Goal: Transaction & Acquisition: Purchase product/service

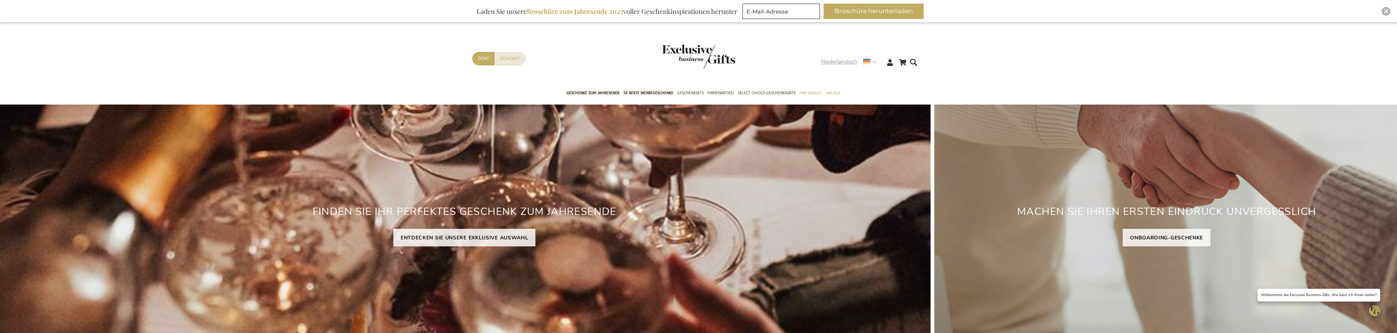
click at [866, 59] on use at bounding box center [866, 61] width 7 height 5
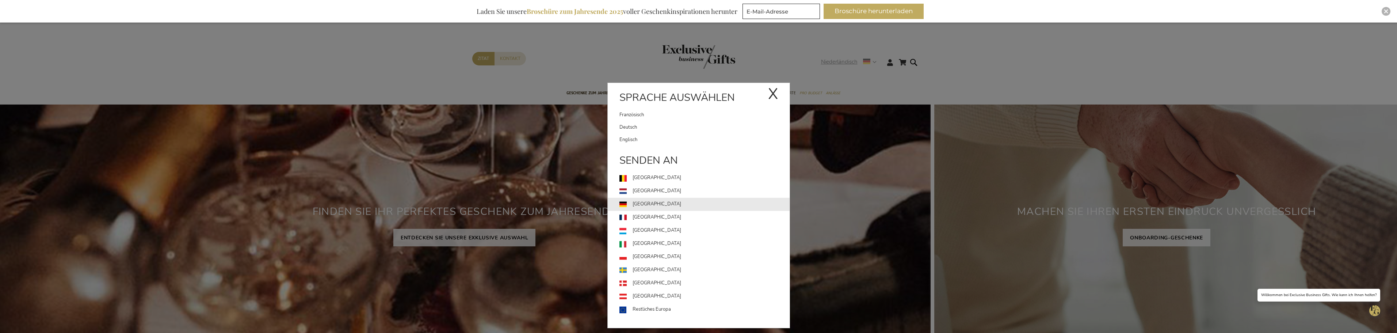
click at [663, 202] on link "Deutschland" at bounding box center [704, 204] width 170 height 13
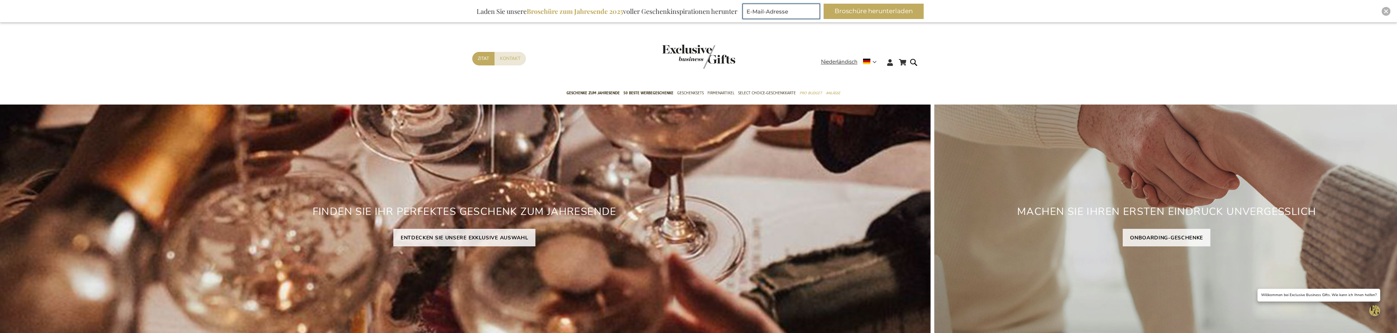
click at [773, 16] on input "E-Mail-Adresse" at bounding box center [780, 11] width 77 height 15
type input "holz"
click at [757, 65] on div "Kontakt Zitat" at bounding box center [646, 68] width 349 height 32
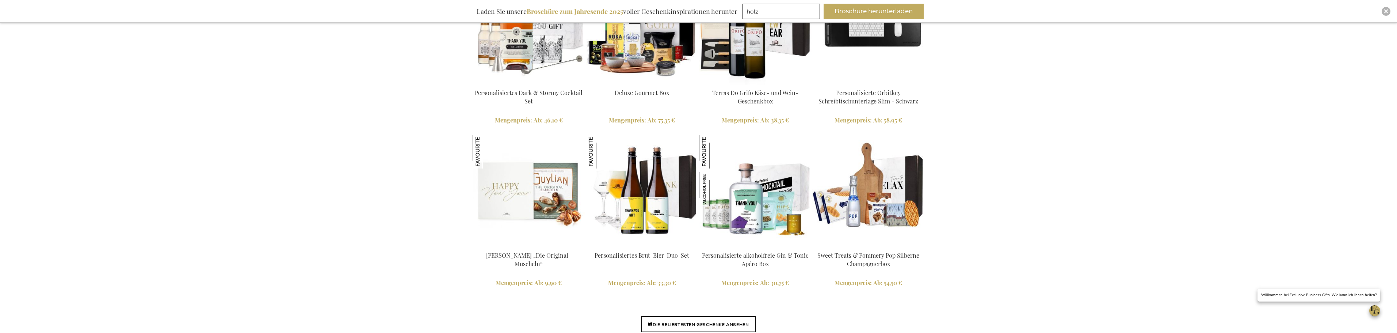
scroll to position [1826, 0]
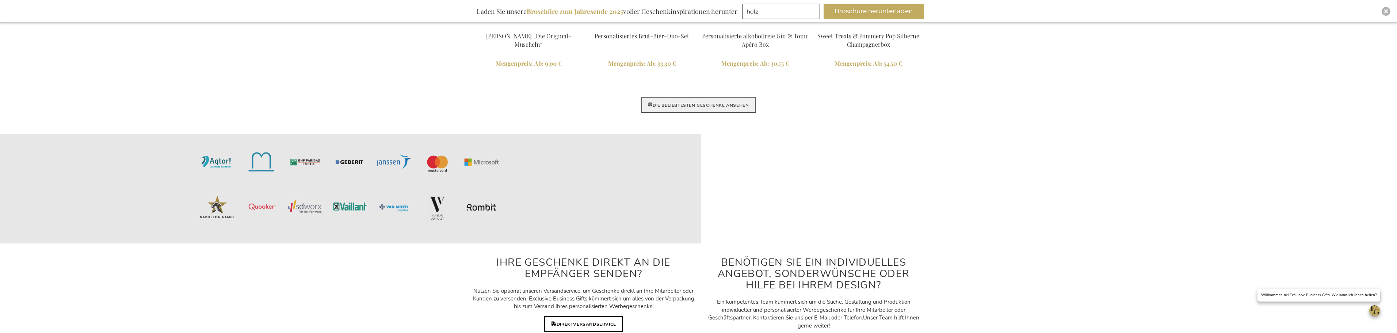
click at [712, 102] on font "DIE BELIEBTESTEN GESCHENKE ANSEHEN" at bounding box center [700, 105] width 96 height 6
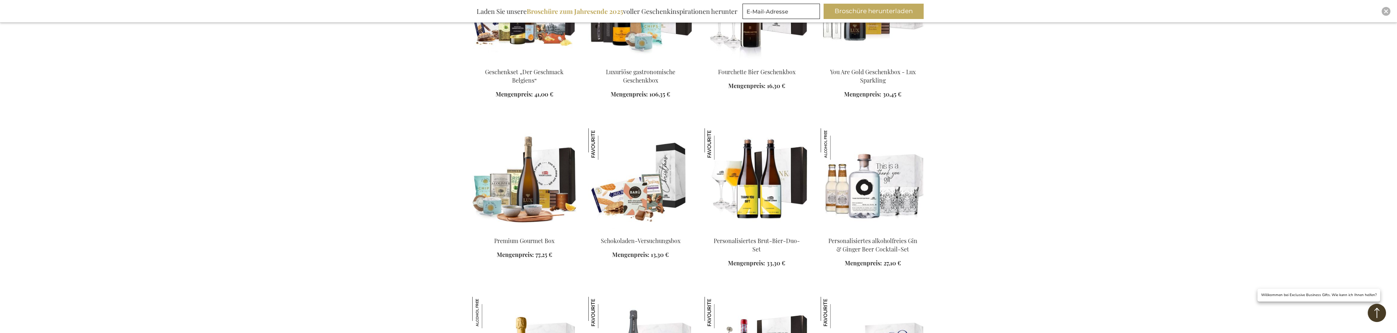
scroll to position [1314, 0]
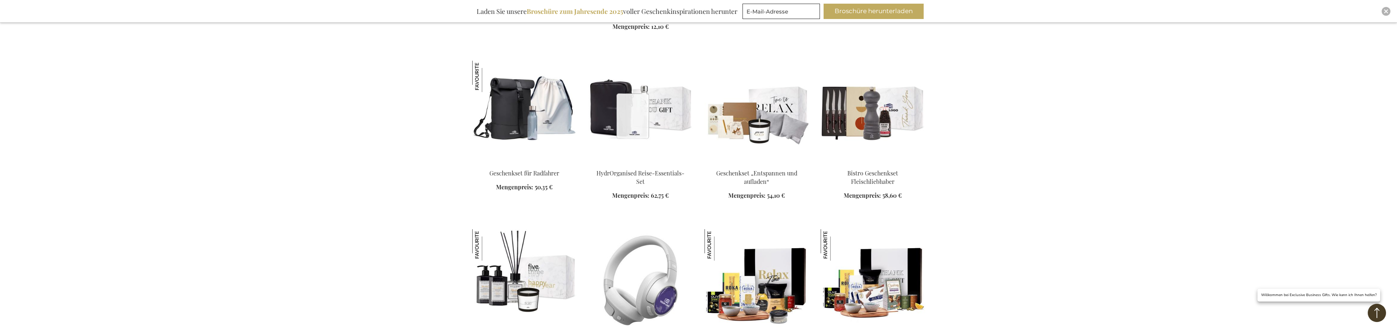
scroll to position [2884, 0]
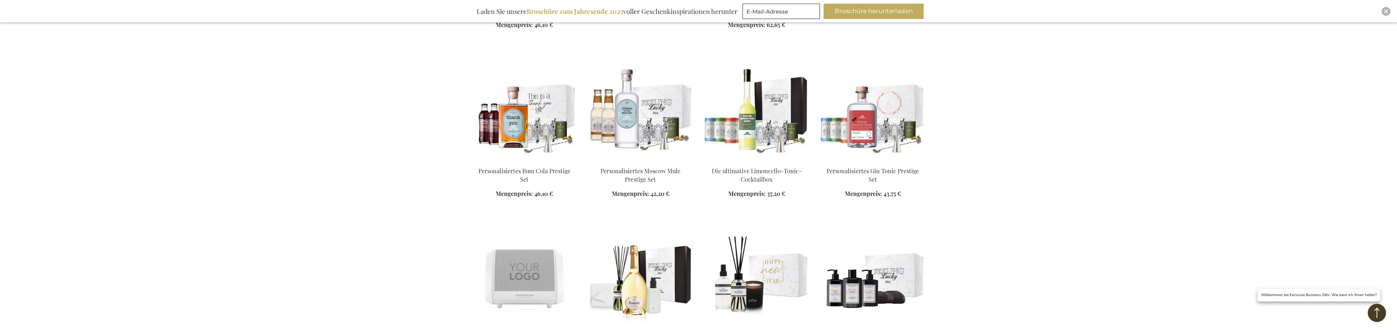
scroll to position [4569, 0]
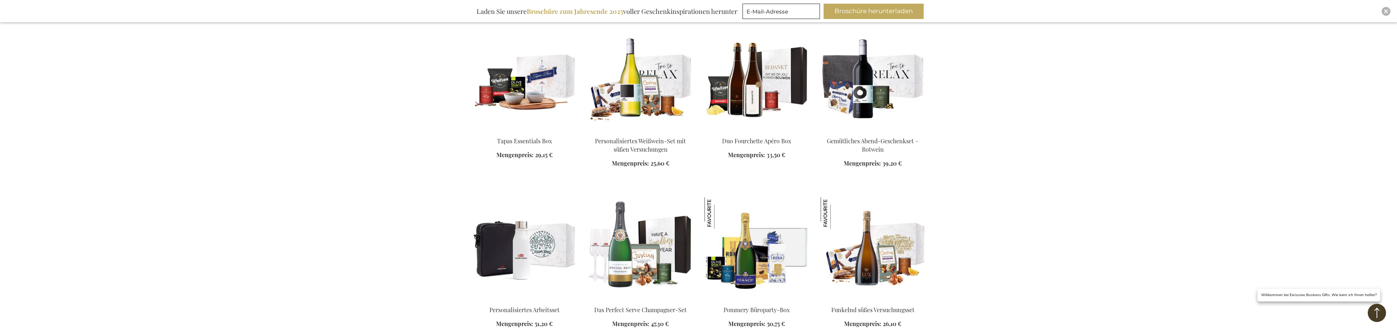
scroll to position [5112, 0]
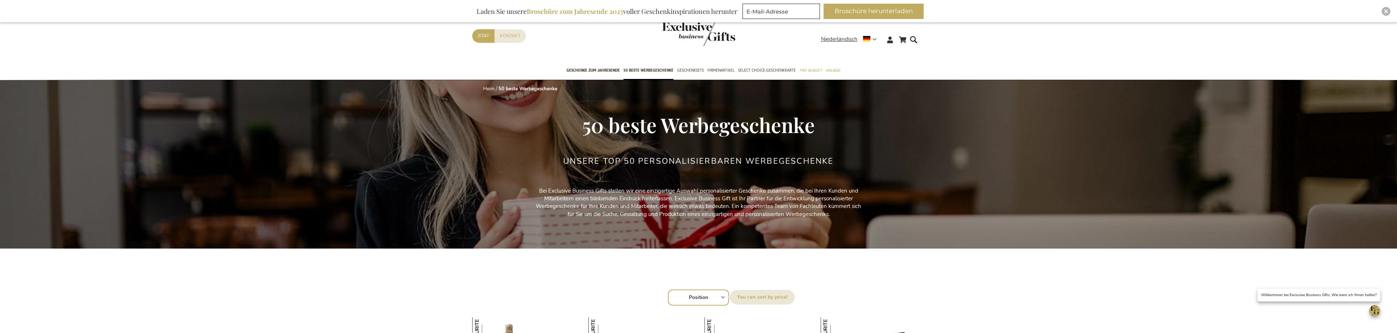
click at [720, 299] on select "Position Bestseller Meistgesehen Neu Größte Ersparnis Preis: niedrig bis hoch P…" at bounding box center [698, 297] width 61 height 16
select select "price_desc"
click at [668, 289] on select "Position Bestseller Meistgesehen Neu Größte Ersparnis Preis: niedrig bis hoch P…" at bounding box center [698, 297] width 61 height 16
click at [693, 30] on img "Ladenlogo" at bounding box center [698, 34] width 73 height 24
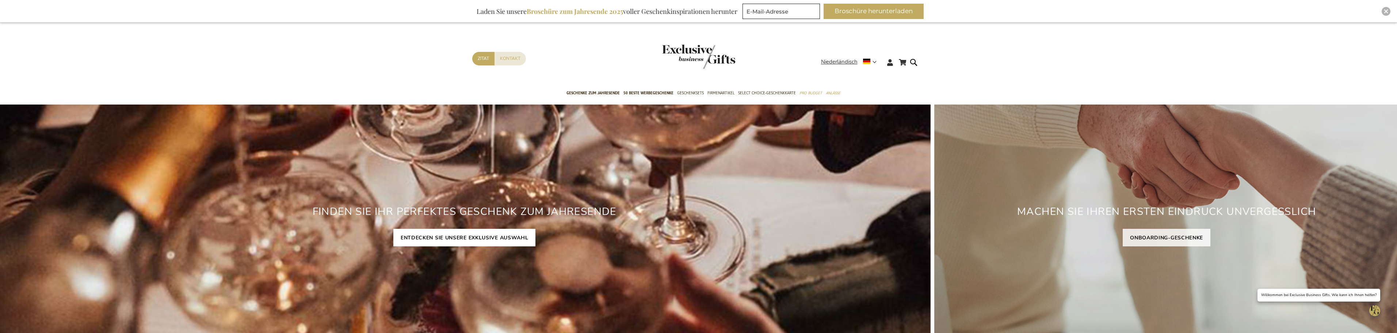
click at [464, 237] on font "ENTDECKEN SIE UNSERE EXKLUSIVE AUSWAHL" at bounding box center [465, 237] width 128 height 7
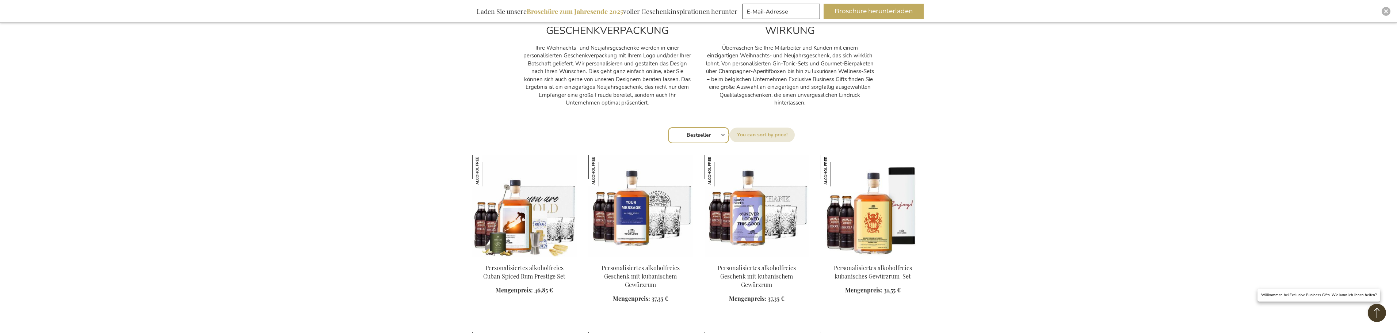
scroll to position [329, 0]
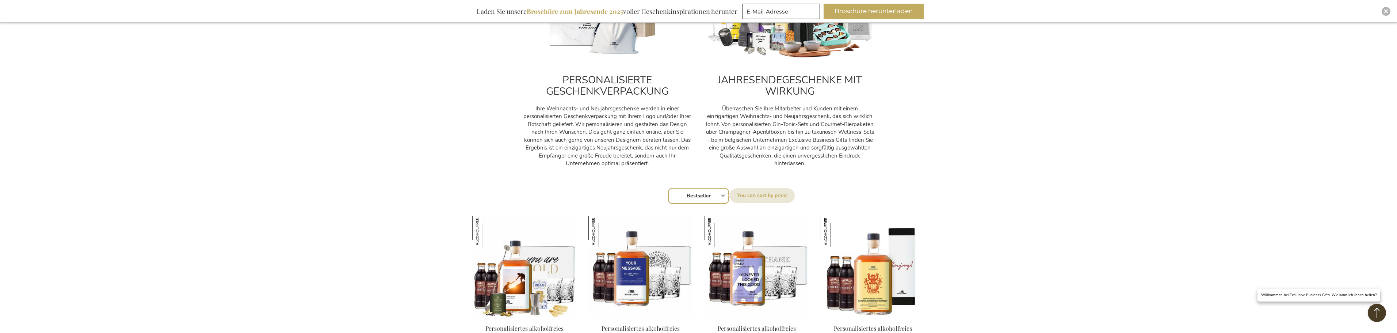
click at [697, 202] on select "Position Bestseller Meistgesehen Neu Größte Ersparnis Preis: niedrig bis hoch P…" at bounding box center [698, 196] width 61 height 16
select select "price_desc"
click at [668, 188] on select "Position Bestseller Meistgesehen Neu Größte Ersparnis Preis: niedrig bis hoch P…" at bounding box center [698, 196] width 61 height 16
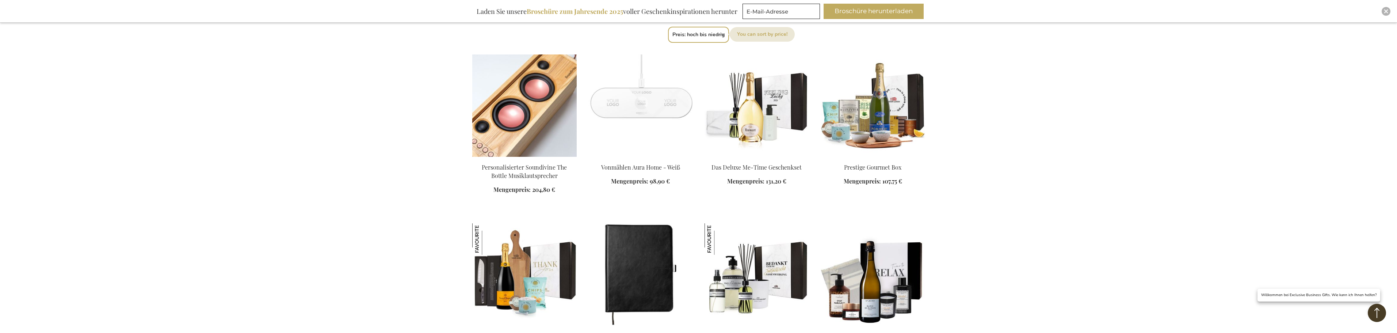
scroll to position [475, 0]
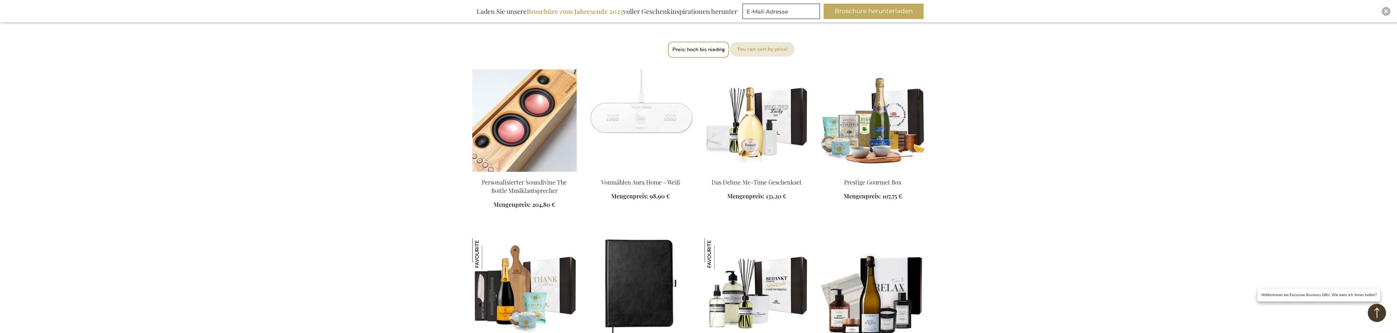
click at [527, 149] on img at bounding box center [524, 120] width 104 height 102
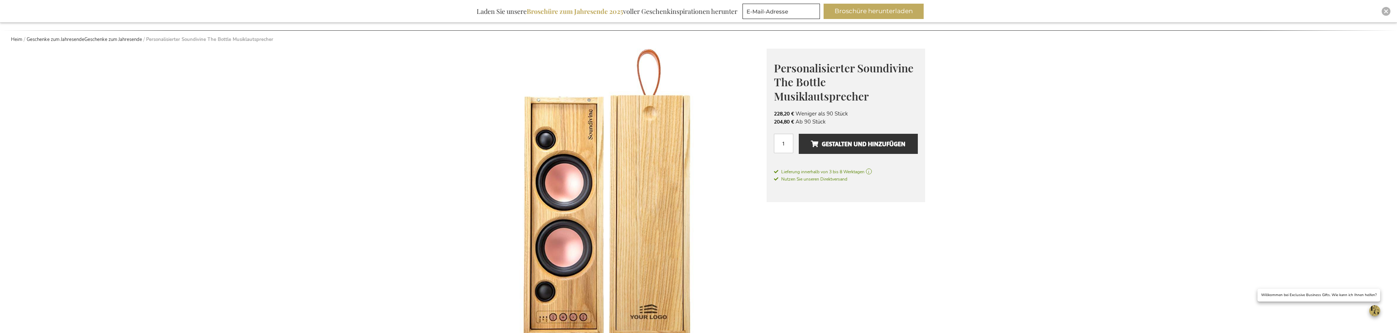
scroll to position [59, 0]
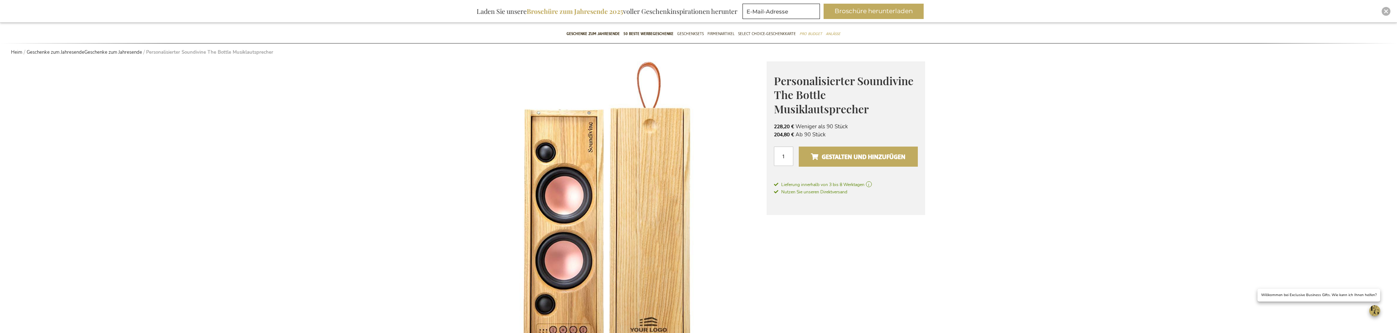
click at [842, 158] on font "Gestalten und hinzufügen" at bounding box center [864, 157] width 84 height 12
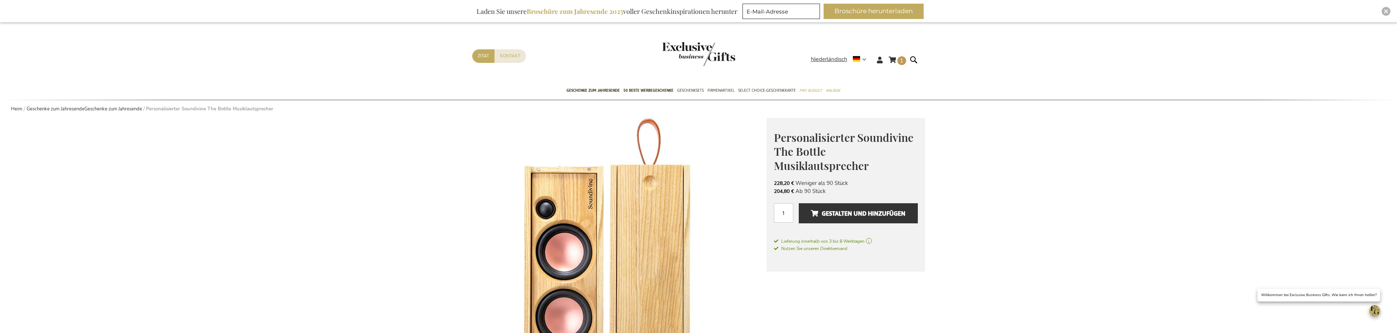
scroll to position [0, 0]
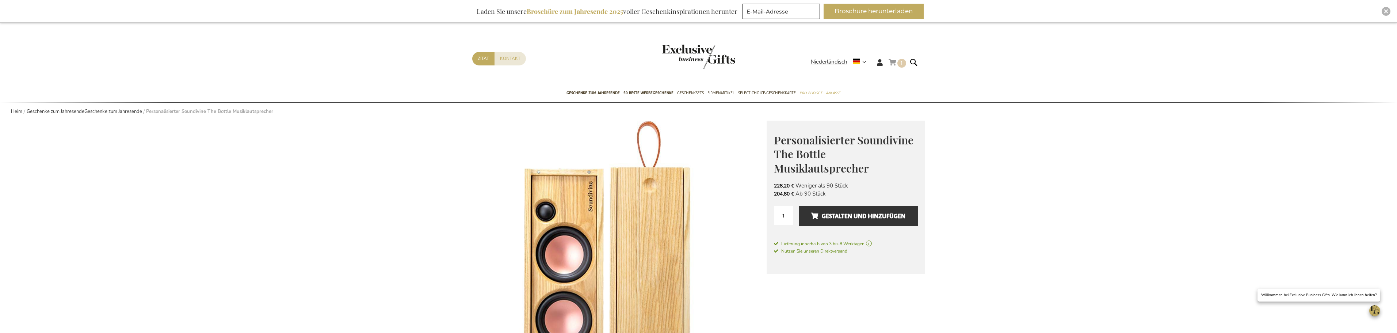
click at [898, 58] on link "Einkaufswagen 1 1 Artikel" at bounding box center [897, 64] width 18 height 12
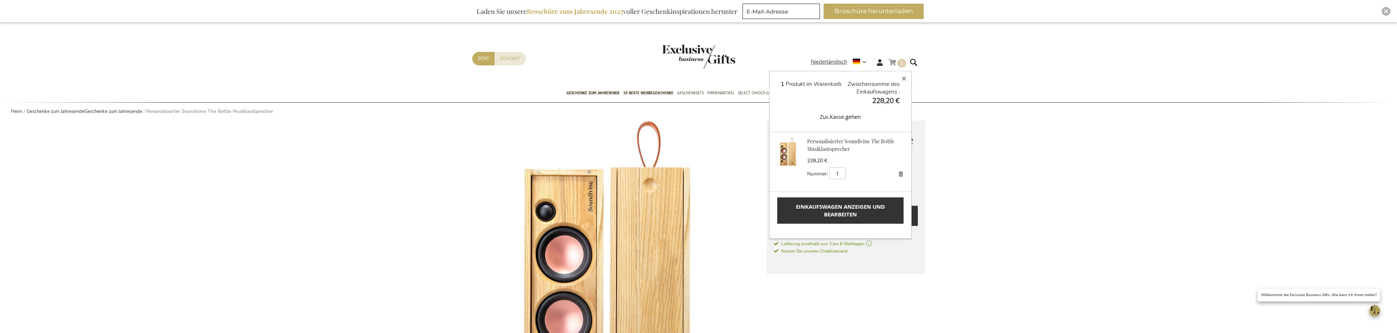
click at [793, 160] on img at bounding box center [789, 152] width 28 height 28
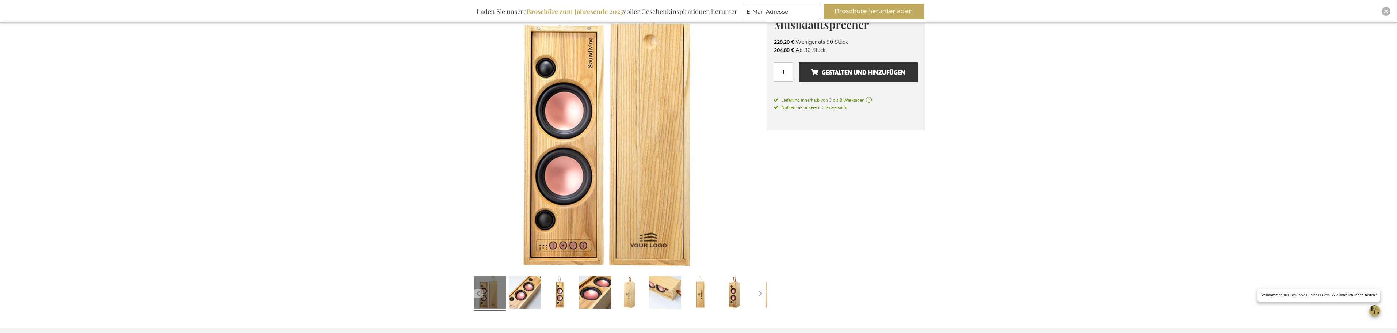
scroll to position [23, 0]
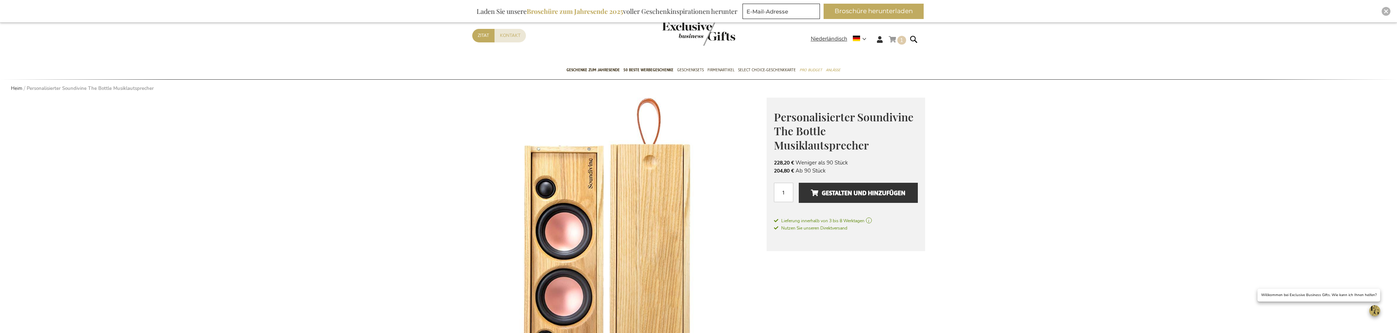
click at [894, 41] on link "Einkaufswagen 1 1 Artikel" at bounding box center [897, 41] width 18 height 12
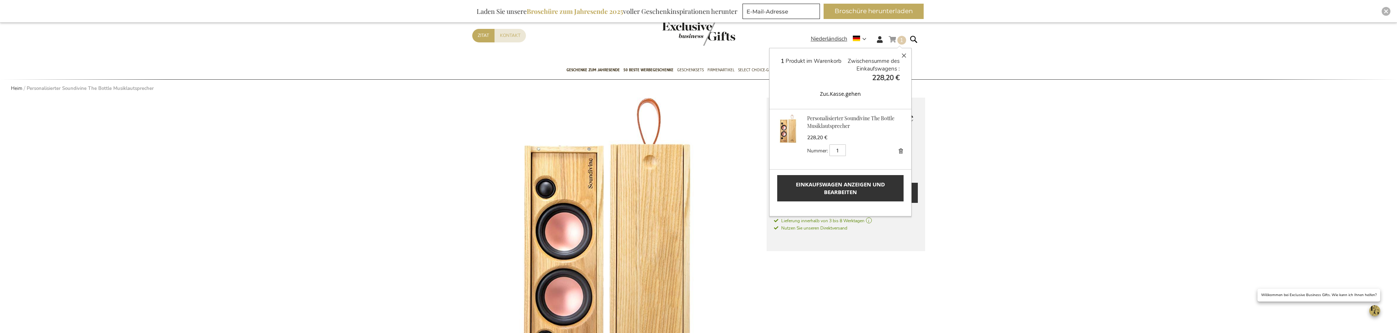
click at [849, 187] on font "Einkaufswagen anzeigen und bearbeiten" at bounding box center [840, 187] width 89 height 15
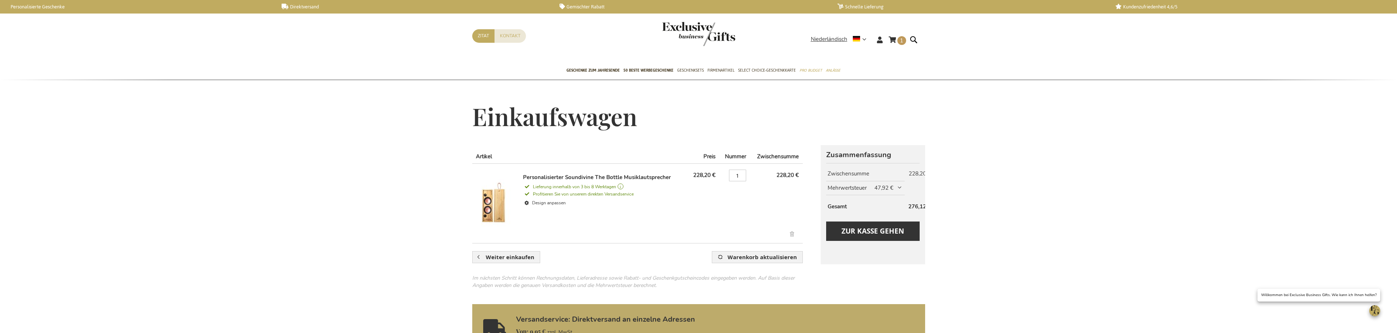
click at [499, 219] on img at bounding box center [495, 202] width 40 height 58
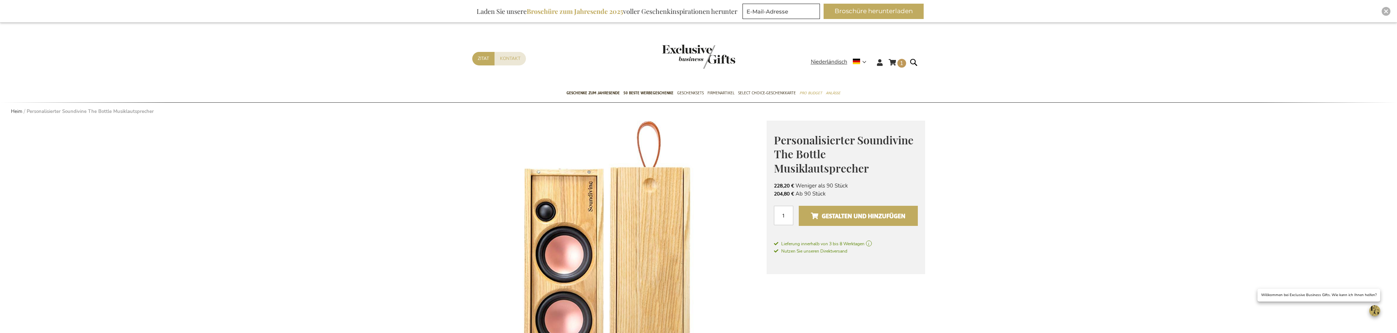
click at [872, 219] on font "Gestalten und hinzufügen" at bounding box center [864, 216] width 84 height 12
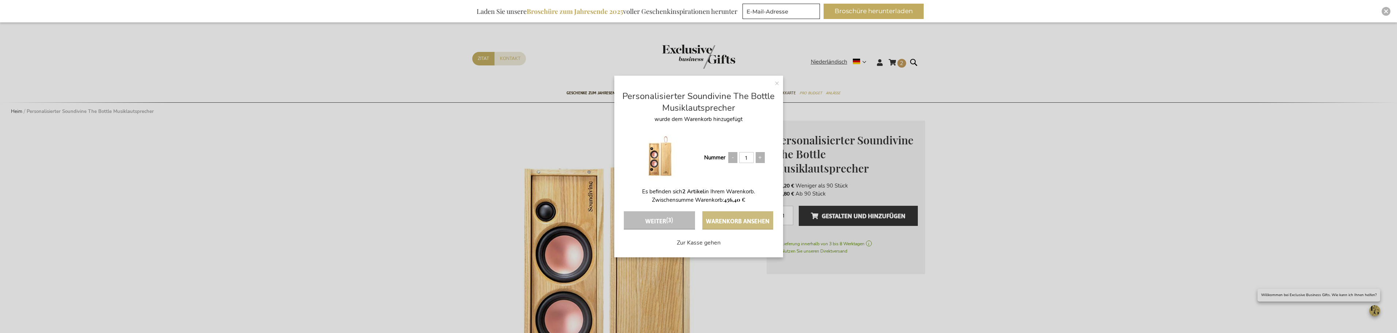
click at [749, 220] on font "Warenkorb ansehen" at bounding box center [738, 221] width 64 height 12
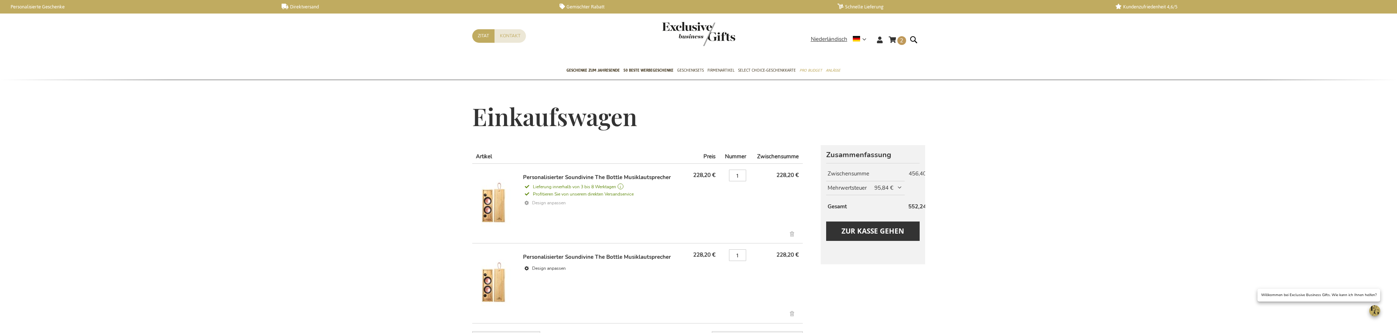
click at [543, 202] on font "Design anpassen" at bounding box center [549, 203] width 34 height 6
click at [793, 312] on link "Verwijder dit artikel" at bounding box center [792, 314] width 12 height 8
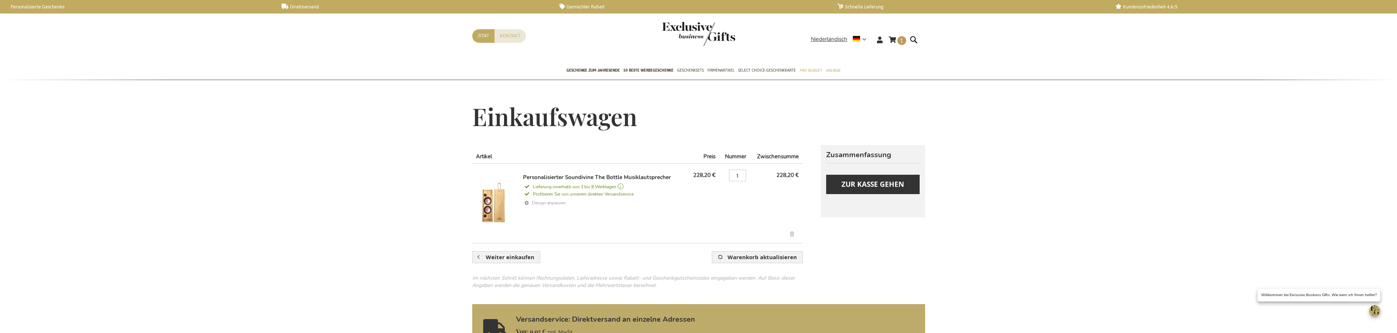
click at [547, 205] on font "Design anpassen" at bounding box center [549, 203] width 34 height 6
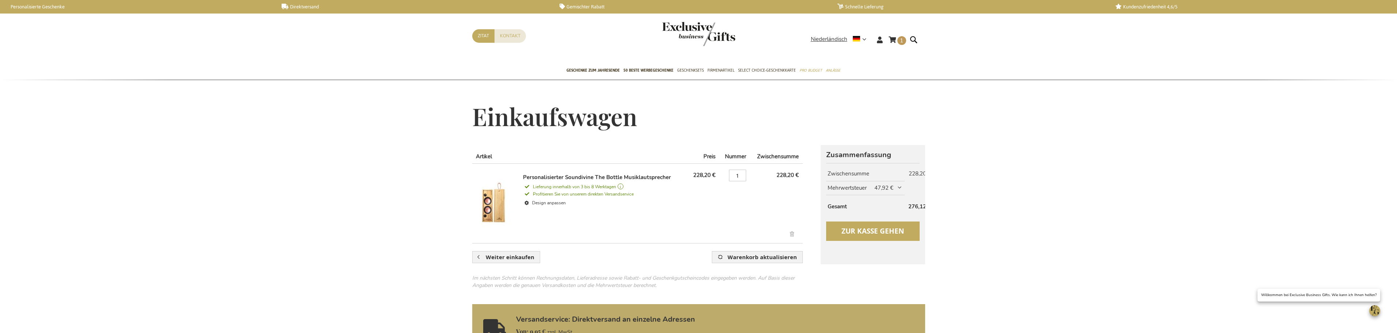
click at [891, 226] on font "Zur Kasse gehen" at bounding box center [872, 230] width 62 height 9
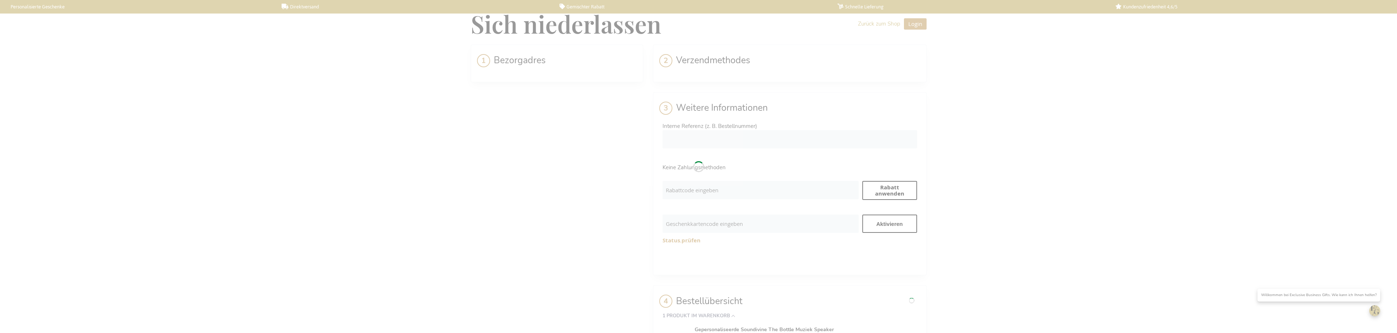
select select "BE"
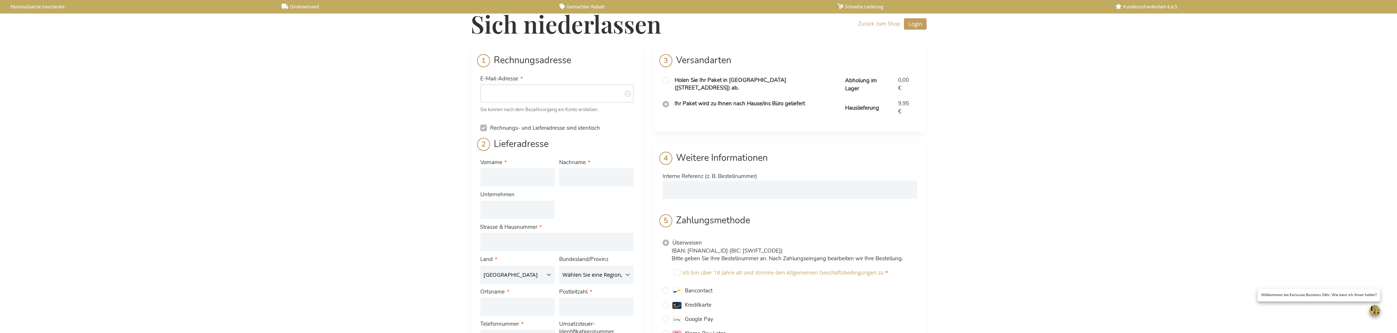
click at [514, 93] on input "E-Mail-Adresse" at bounding box center [556, 93] width 153 height 18
type input "christian.fabian@ventana-deutschland.de"
click at [532, 176] on input "Vorname" at bounding box center [517, 177] width 74 height 18
type input "Christian"
type input "Fabian"
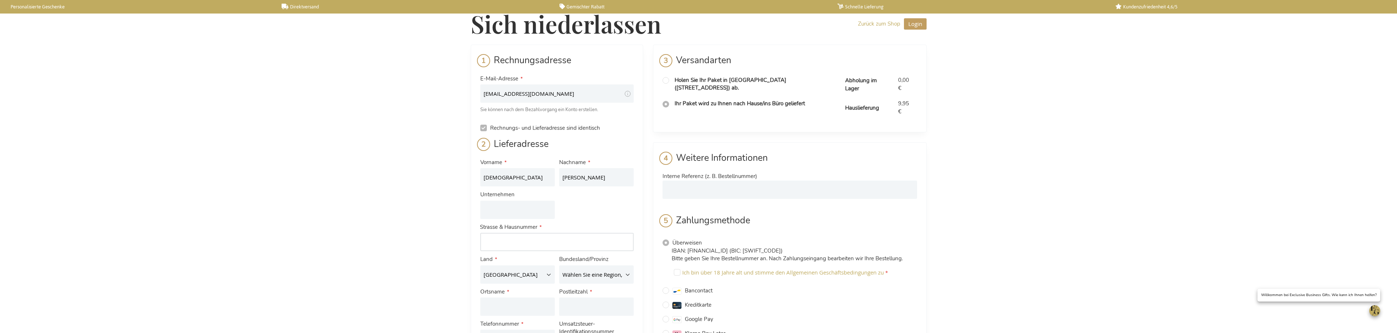
type input "[STREET_ADDRESS]"
select select "DE"
type input "Vreden"
type input "48691"
type input "025649336800"
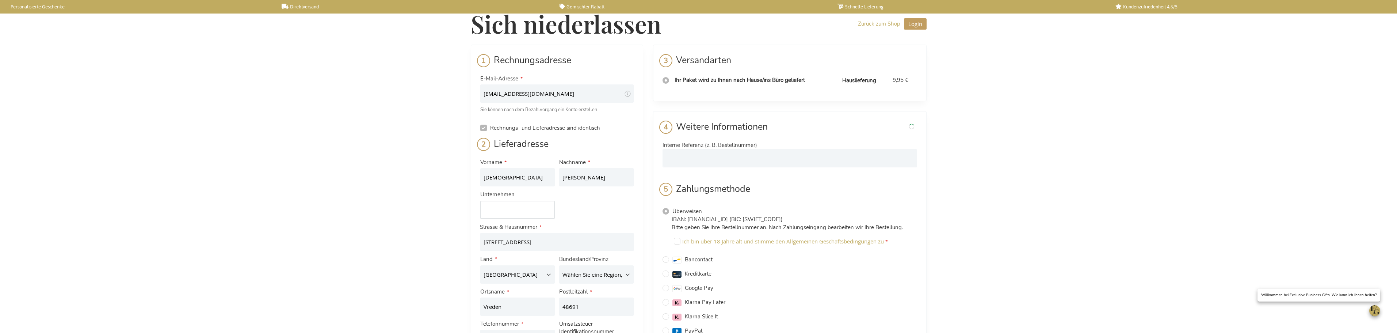
click at [519, 208] on input "Unternehmen" at bounding box center [517, 209] width 74 height 18
type input "Ventana Deutschland GmbH & Co. KG"
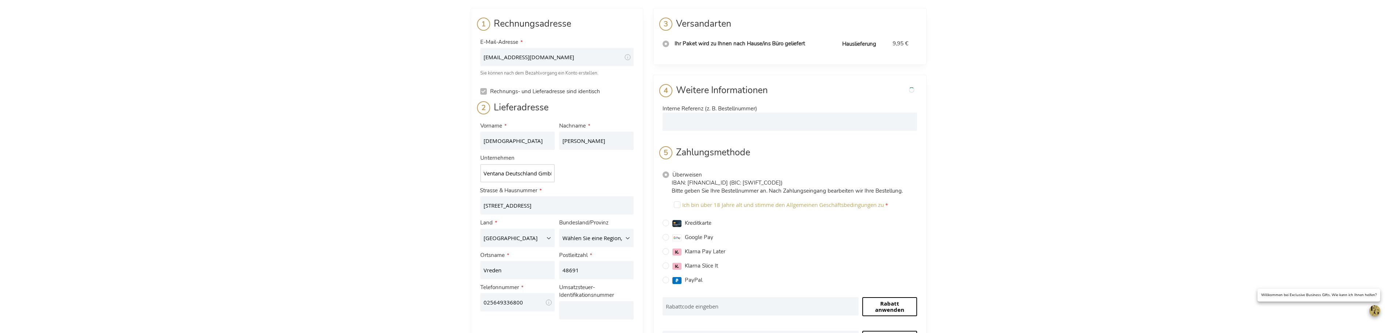
scroll to position [73, 0]
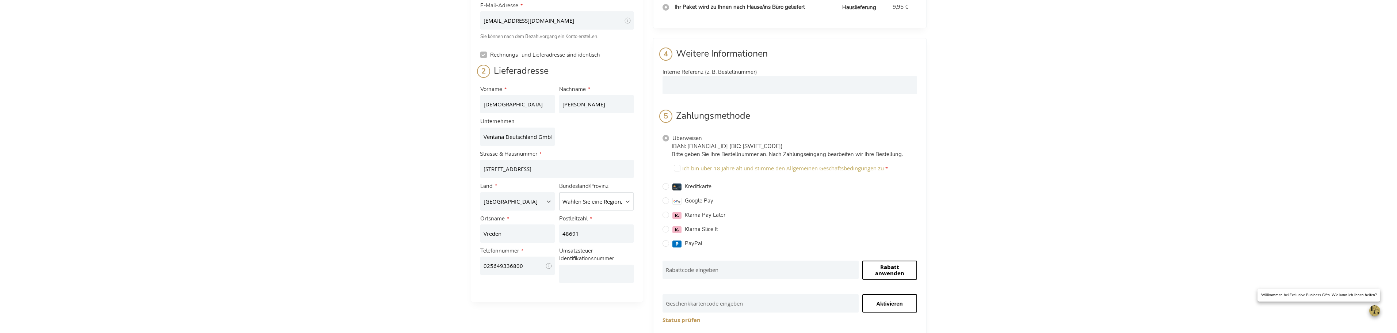
click at [625, 203] on select "Wählen Sie eine Region, ein Bundesland oder eine Provinz aus. Baden-Württemberg…" at bounding box center [596, 201] width 74 height 18
select select "88"
click at [559, 192] on select "Wählen Sie eine Region, ein Bundesland oder eine Provinz aus. Baden-Württemberg…" at bounding box center [596, 201] width 74 height 18
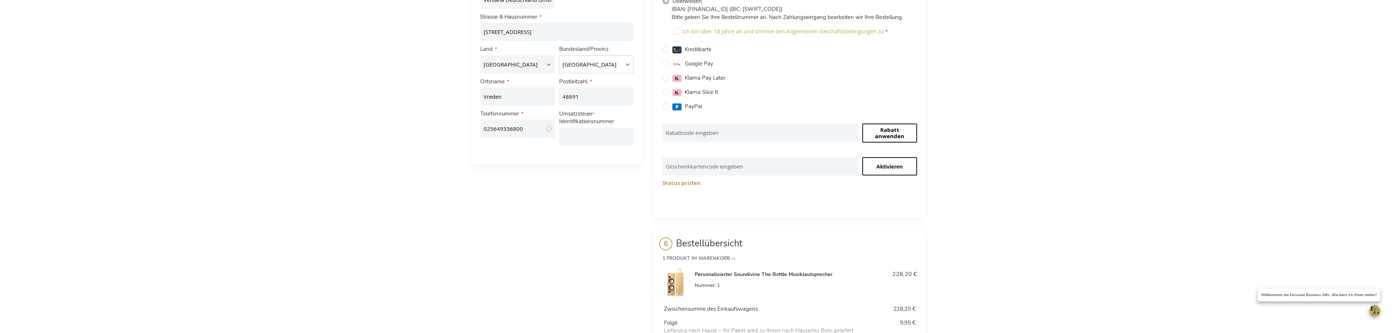
scroll to position [145, 0]
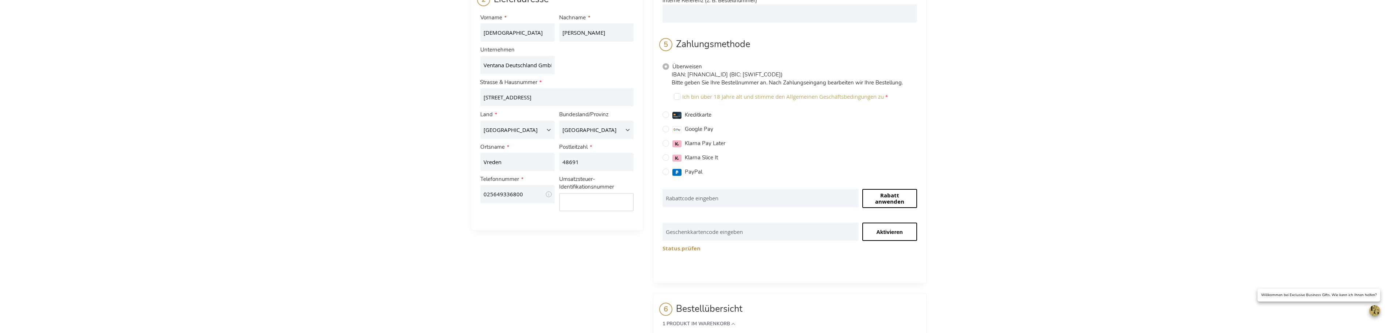
click at [593, 195] on input "Umsatzsteuer-Identifikationsnummer" at bounding box center [596, 202] width 74 height 18
paste input "DE 178 723 084"
click at [572, 202] on input "DE178723084" at bounding box center [596, 202] width 74 height 18
drag, startPoint x: 880, startPoint y: 152, endPoint x: 596, endPoint y: 218, distance: 291.7
click at [596, 218] on li "Rechnungsadresse E-Mail-Adresse christian.fabian@ventana-deutschland.de Tooltip…" at bounding box center [557, 65] width 172 height 330
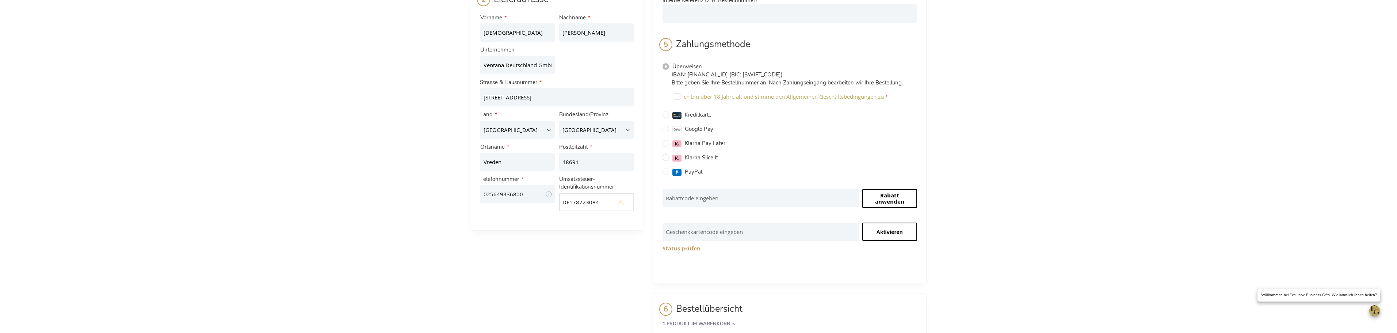
click at [569, 206] on input "DE178723084" at bounding box center [596, 202] width 74 height 18
type input "DE178723084"
click at [537, 229] on li "Rechnungsadresse E-Mail-Adresse christian.fabian@ventana-deutschland.de Tooltip…" at bounding box center [557, 65] width 172 height 330
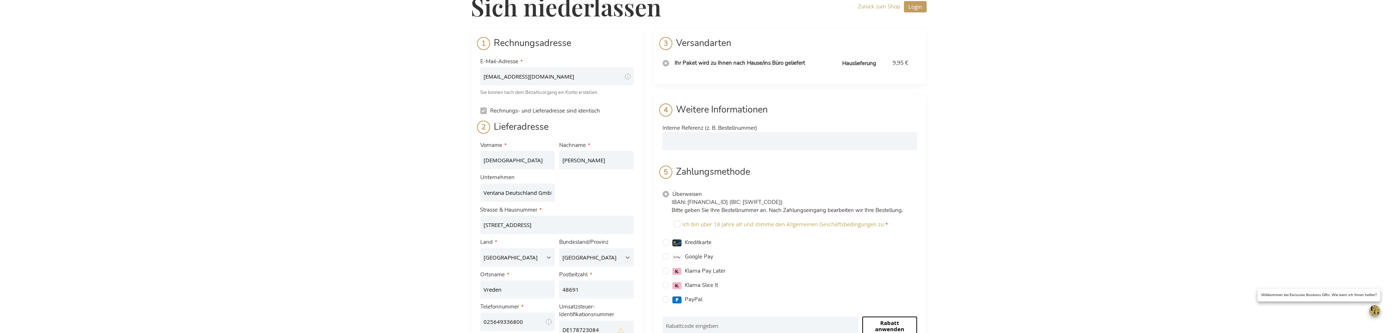
scroll to position [0, 0]
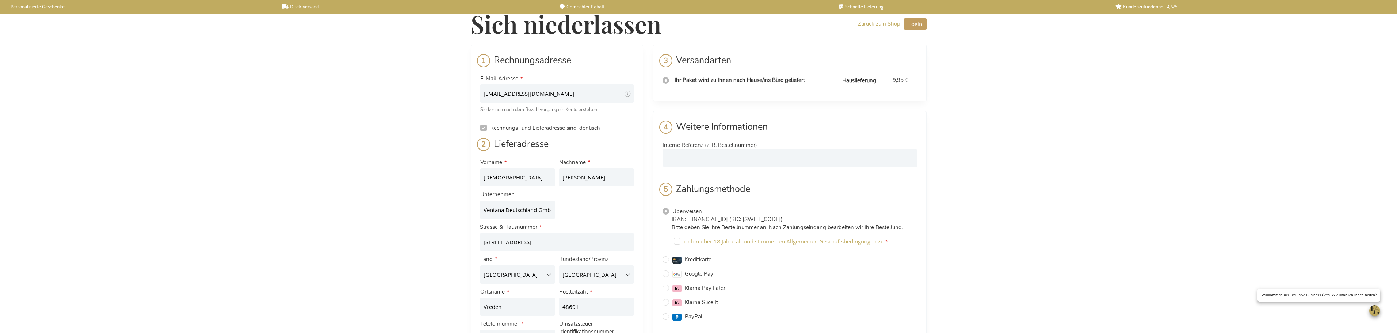
click at [680, 240] on div "Ich bin über 18 Jahre alt und stimme den Allgemeinen Geschäftsbedingungen zu" at bounding box center [793, 242] width 245 height 14
click at [676, 242] on input "Ich bin über 18 Jahre alt und stimme den Allgemeinen Geschäftsbedingungen zu" at bounding box center [677, 241] width 7 height 7
checkbox input "true"
click at [666, 259] on input "Kreditkarte" at bounding box center [665, 259] width 7 height 7
radio input "true"
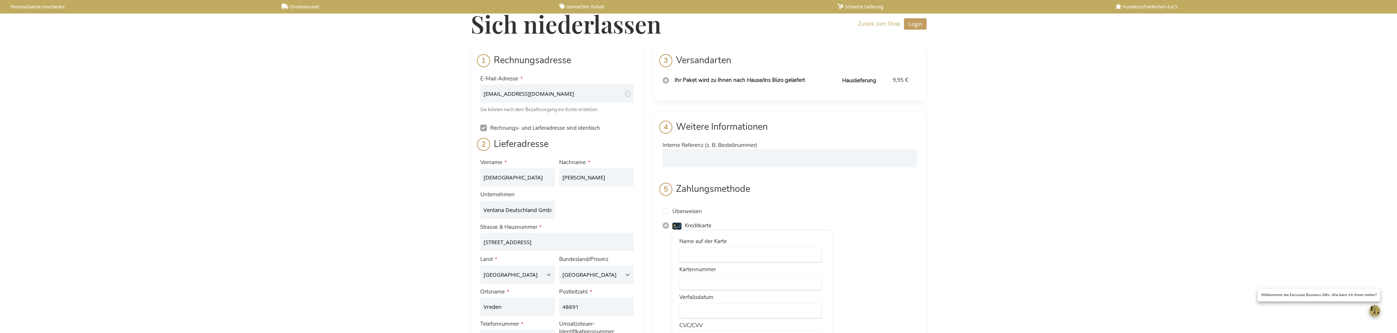
click at [485, 128] on input "Rechnungs- und Lieferadresse sind identisch" at bounding box center [483, 128] width 7 height 7
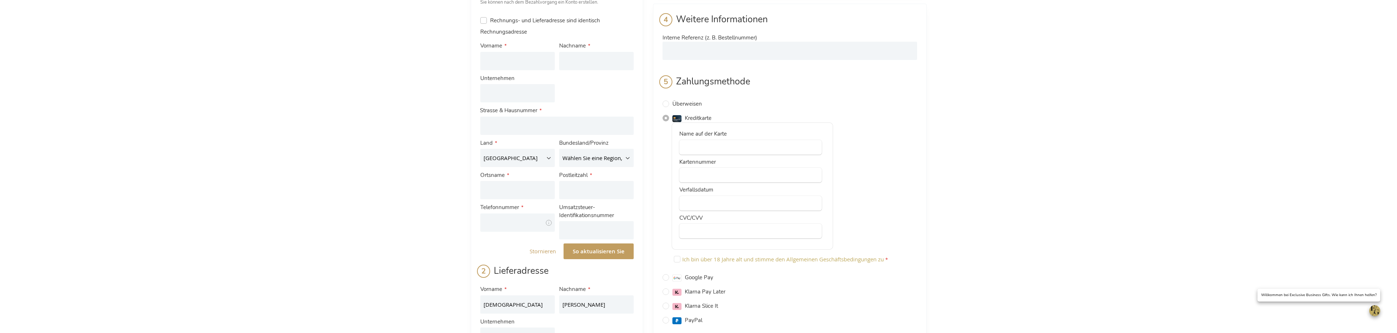
scroll to position [37, 0]
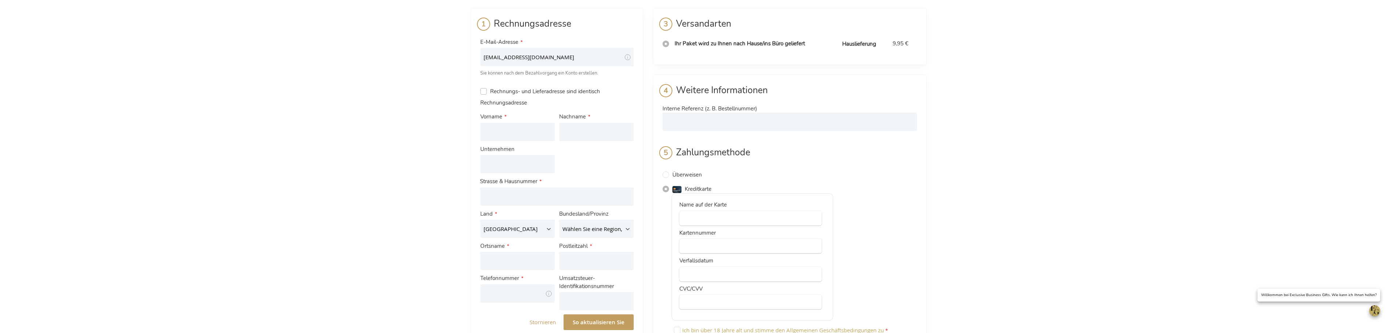
click at [484, 91] on input "Rechnungs- und Lieferadresse sind identisch" at bounding box center [483, 91] width 7 height 7
checkbox input "true"
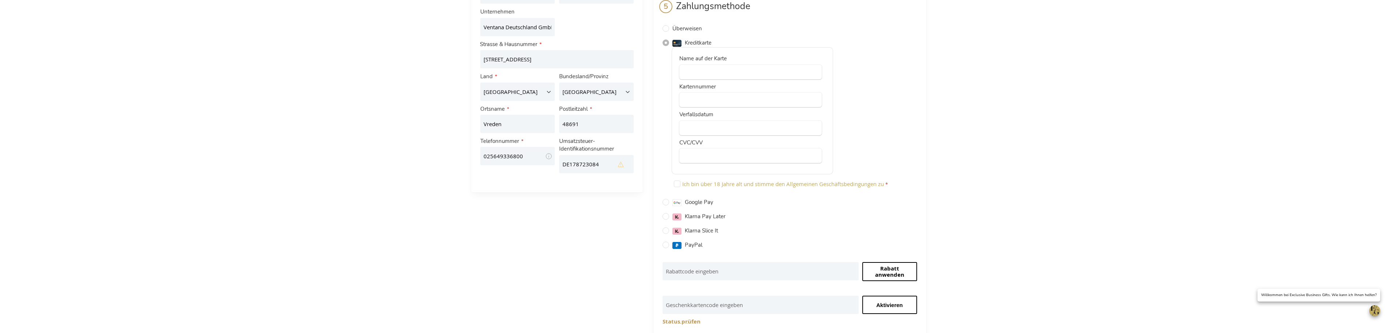
scroll to position [219, 0]
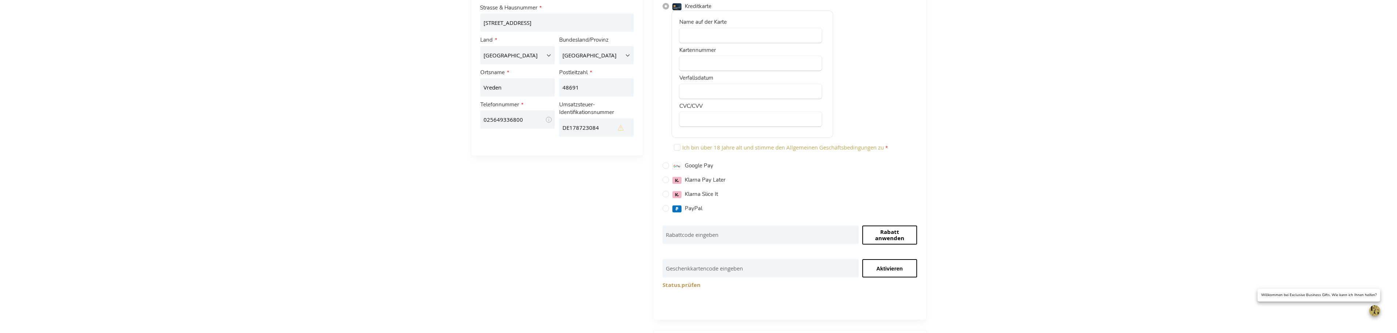
click at [707, 115] on div at bounding box center [750, 119] width 142 height 15
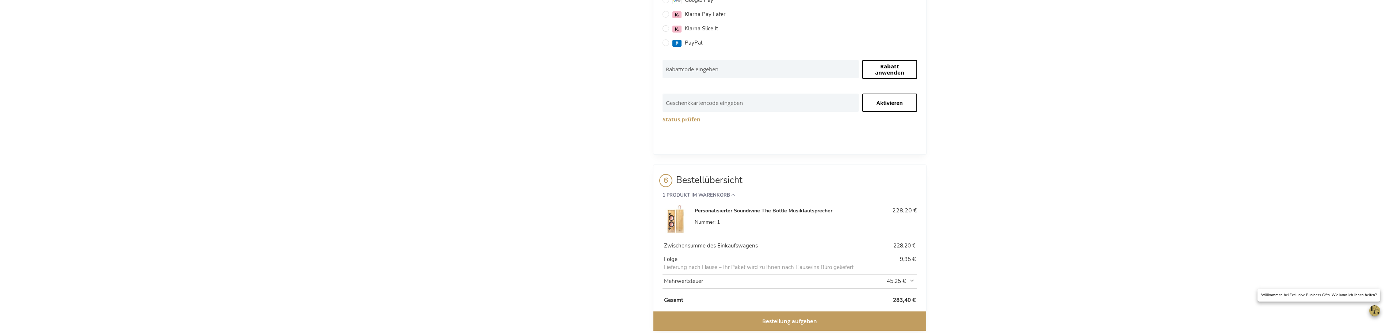
scroll to position [402, 0]
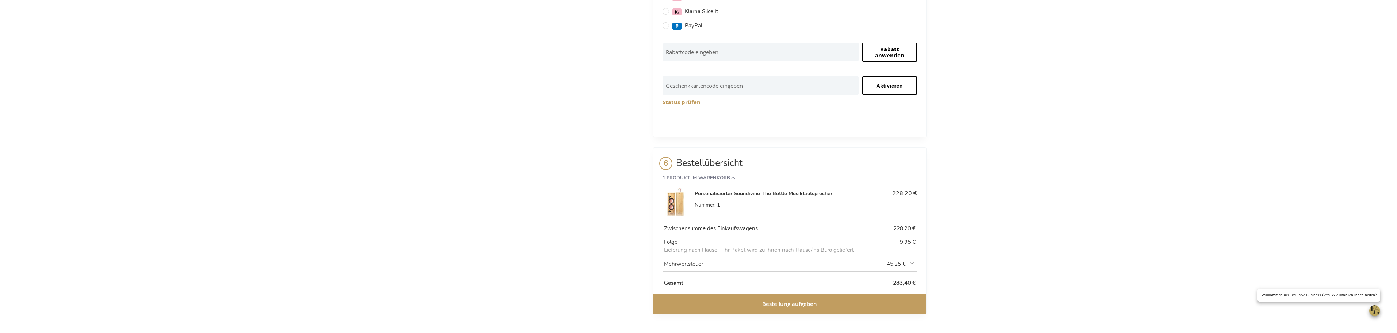
click at [776, 304] on font "Bestellung aufgeben" at bounding box center [789, 304] width 55 height 8
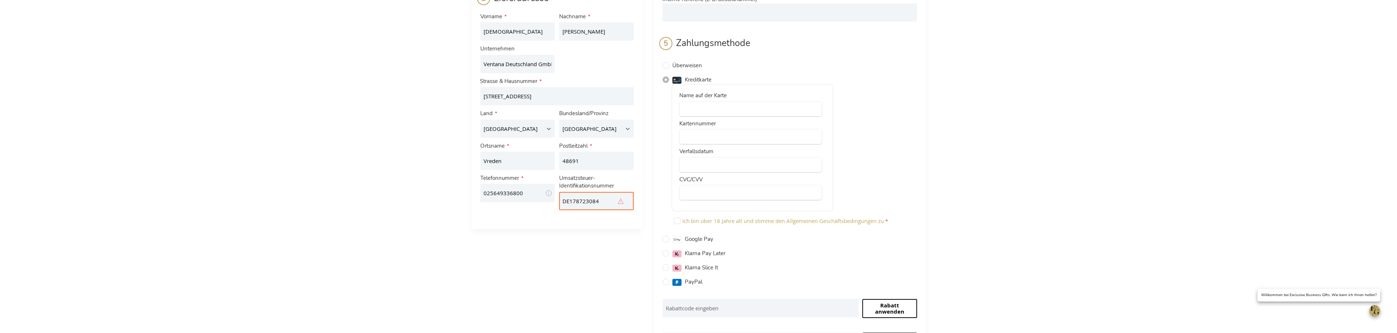
scroll to position [146, 0]
drag, startPoint x: 601, startPoint y: 202, endPoint x: 529, endPoint y: 203, distance: 71.6
click at [529, 203] on div "Vorname Christian Nachname Fabian Unternehmen Ventana Deutschland GmbH & Co. KG…" at bounding box center [557, 111] width 158 height 202
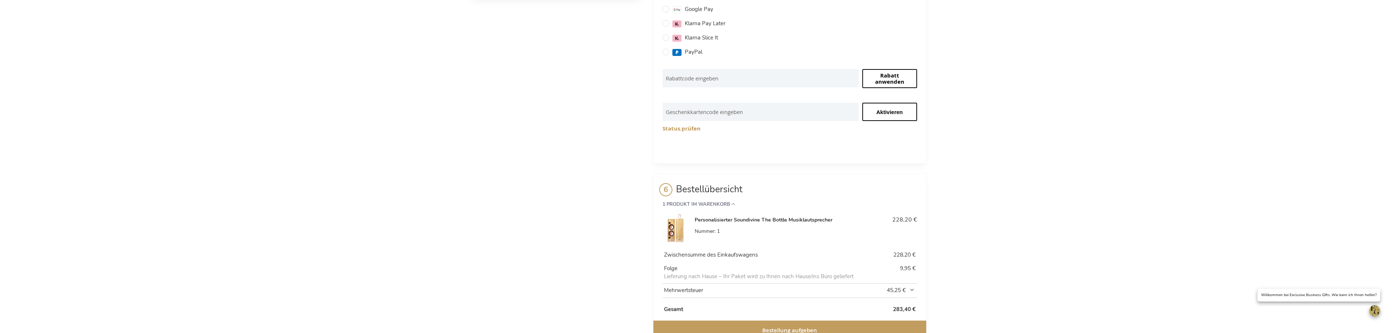
scroll to position [402, 0]
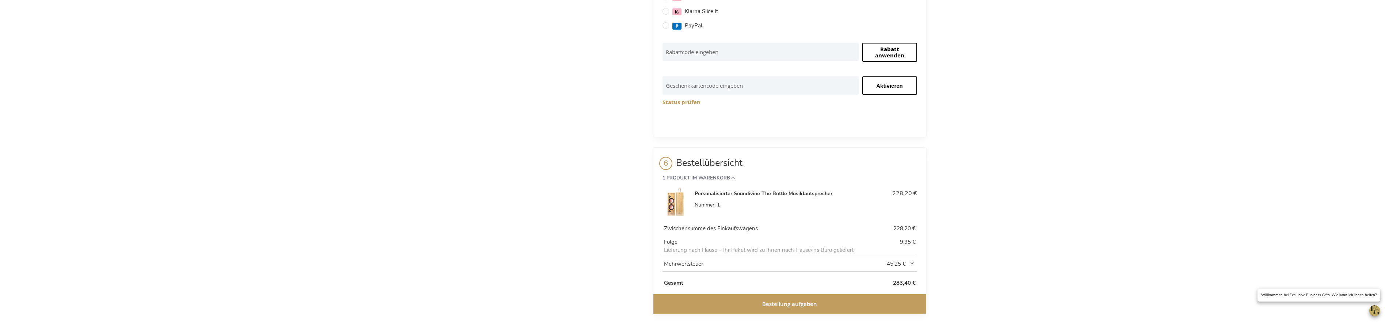
click at [787, 308] on button "Bestellung aufgeben" at bounding box center [789, 303] width 273 height 19
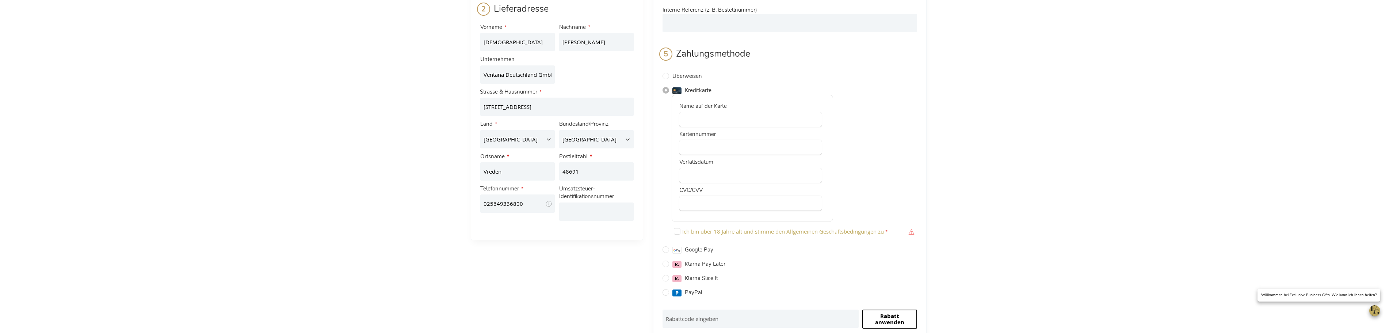
scroll to position [123, 0]
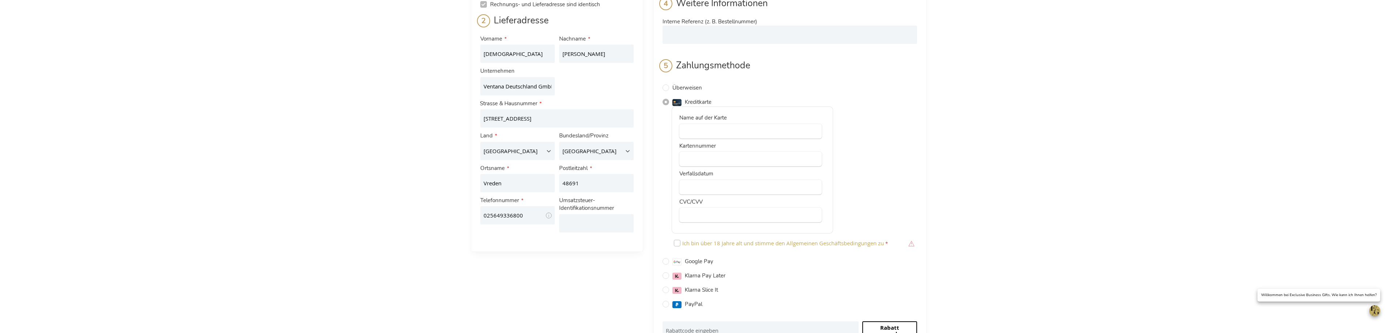
click at [675, 243] on input "Ich bin über 18 Jahre alt und stimme den Allgemeinen Geschäftsbedingungen zu" at bounding box center [677, 243] width 7 height 7
checkbox input "true"
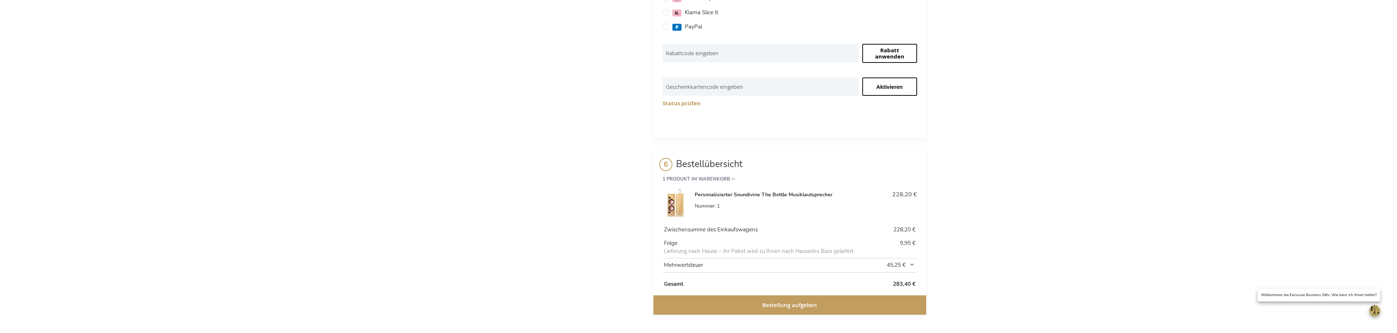
scroll to position [402, 0]
click at [785, 303] on font "Bestellung aufgeben" at bounding box center [789, 304] width 55 height 8
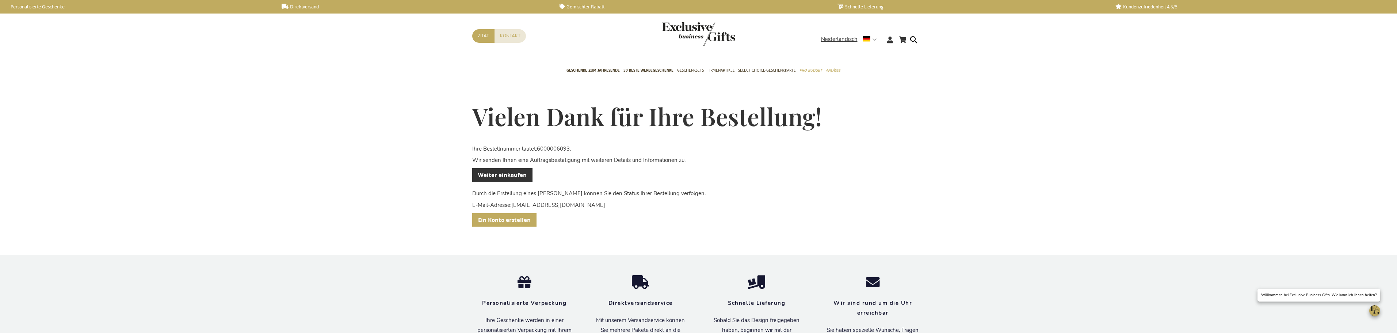
click at [513, 214] on link "Ein Konto erstellen" at bounding box center [504, 220] width 64 height 14
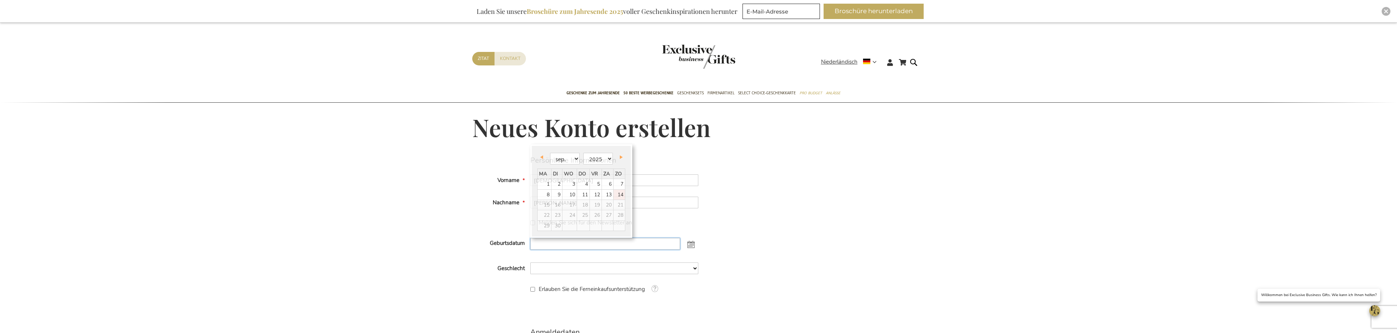
click at [547, 246] on input "Geburtsdatum" at bounding box center [605, 244] width 150 height 12
click at [548, 244] on input "Geburtsdatum" at bounding box center [605, 244] width 150 height 12
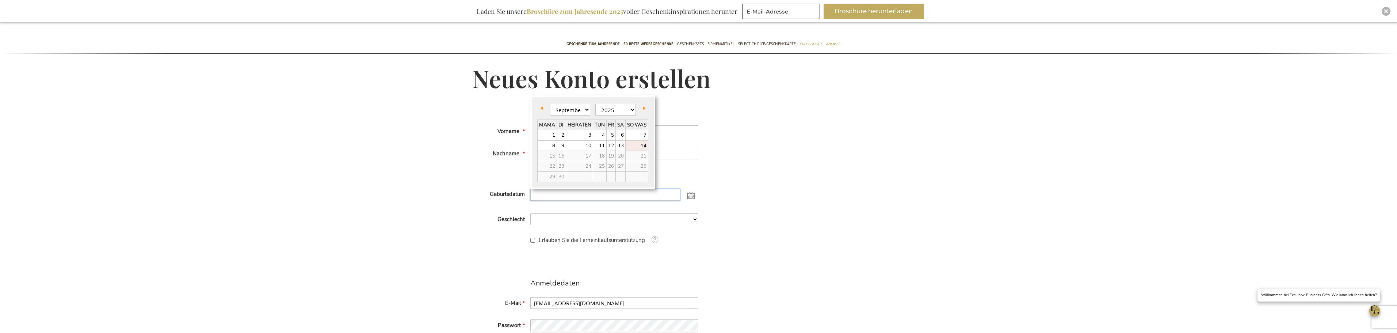
scroll to position [73, 0]
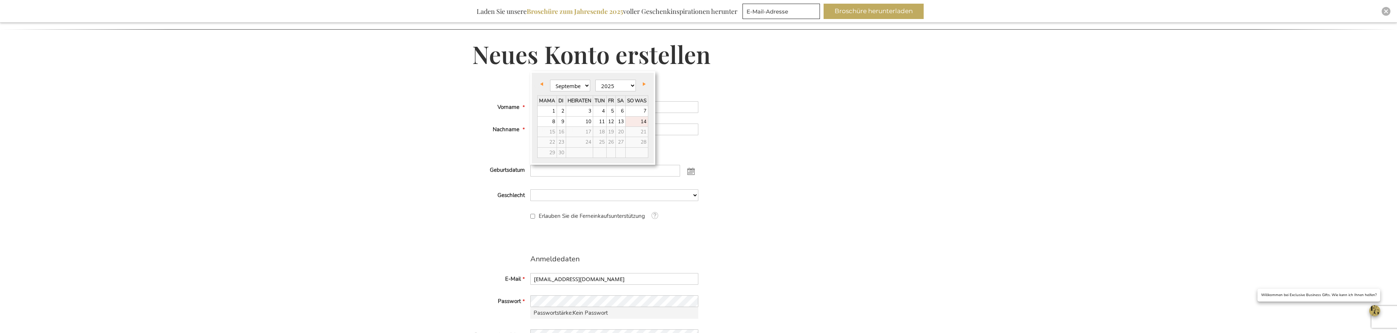
click at [503, 213] on div "Erlauben Sie die Ferneinkaufsunterstützung Tooltip This allows merchants to "se…" at bounding box center [585, 215] width 226 height 9
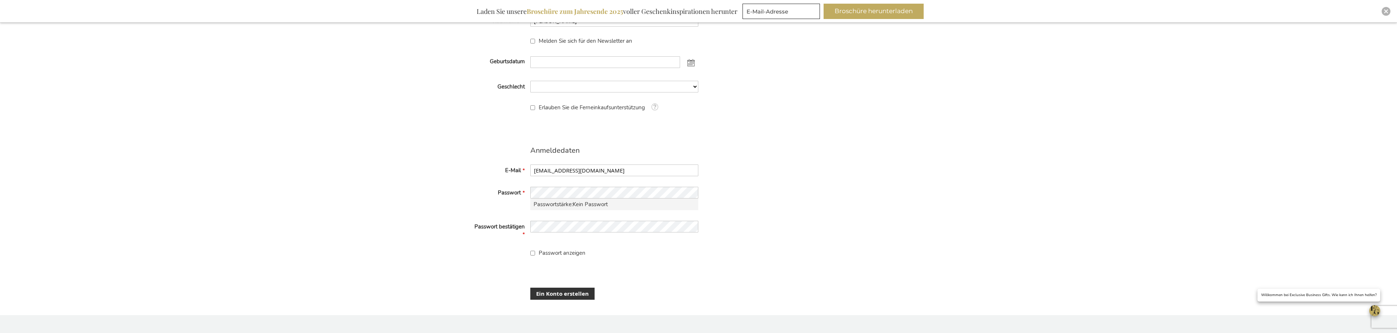
scroll to position [183, 0]
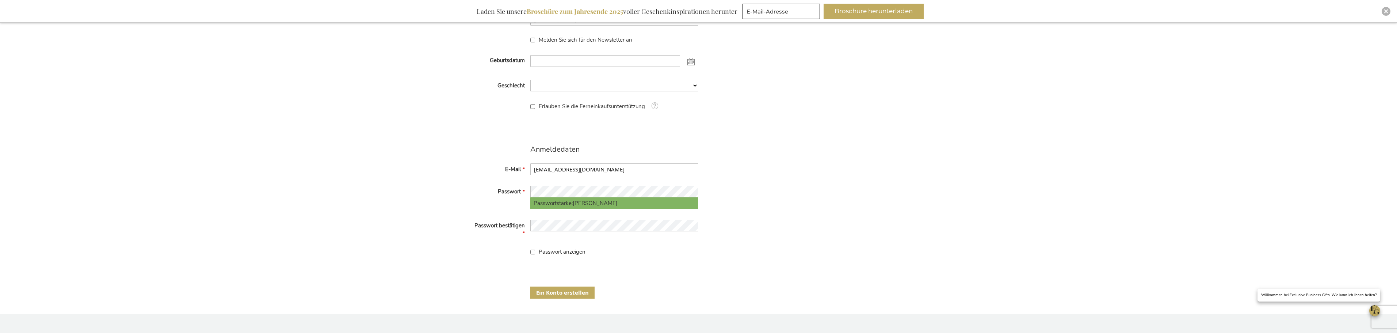
click at [575, 290] on font "Ein Konto erstellen" at bounding box center [562, 292] width 53 height 8
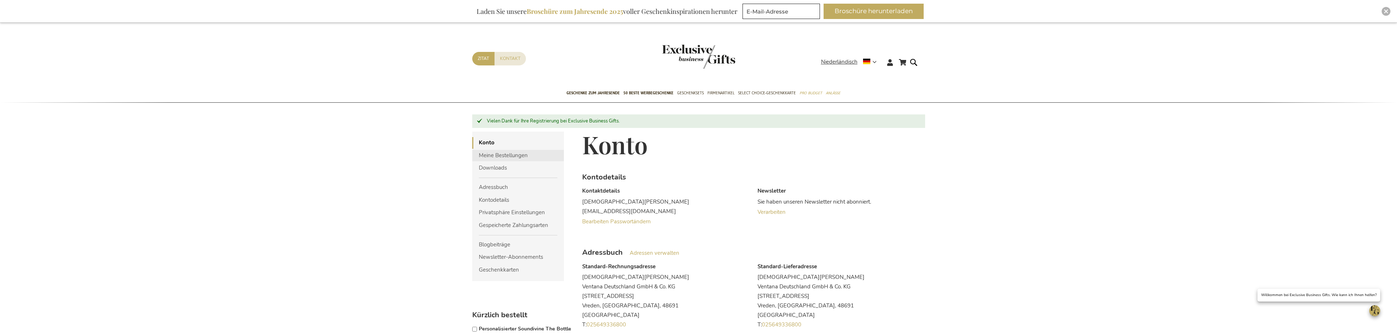
click at [506, 154] on font "Meine Bestellungen" at bounding box center [503, 155] width 49 height 7
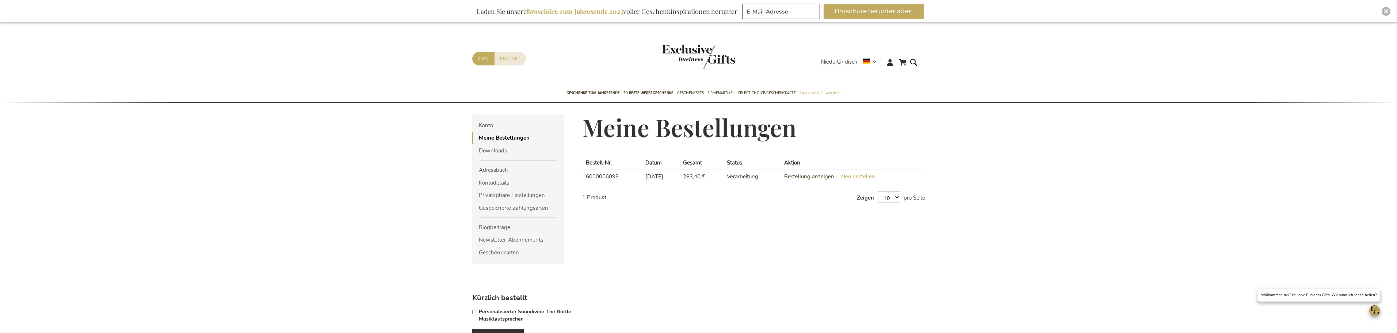
click at [823, 177] on font "Bestellung anzeigen" at bounding box center [809, 176] width 50 height 7
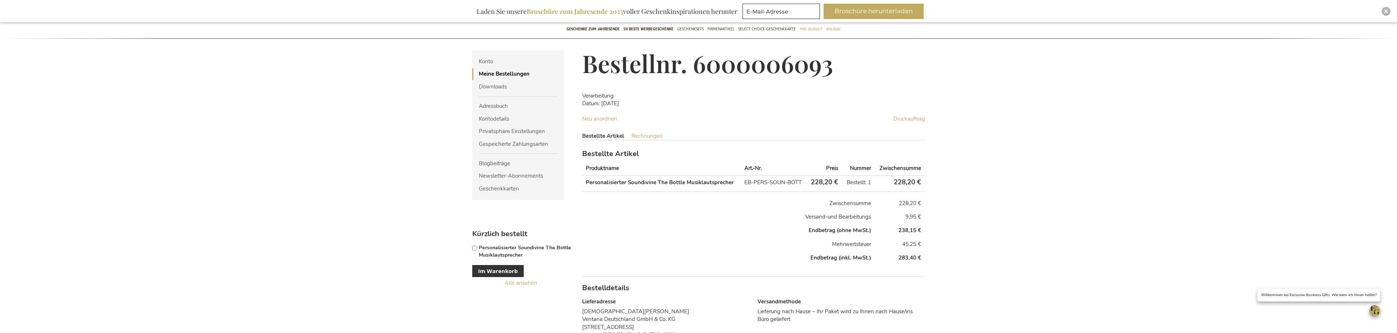
scroll to position [38, 0]
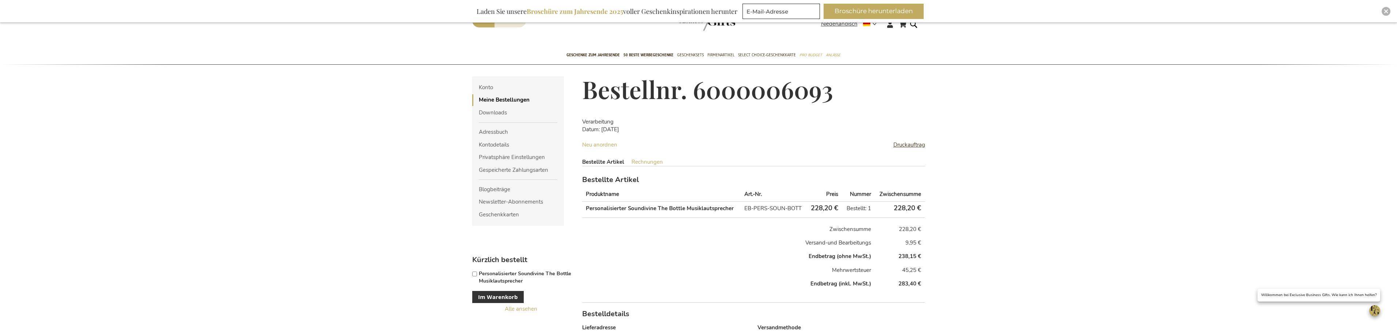
click at [905, 144] on font "Druckauftrag" at bounding box center [909, 144] width 32 height 7
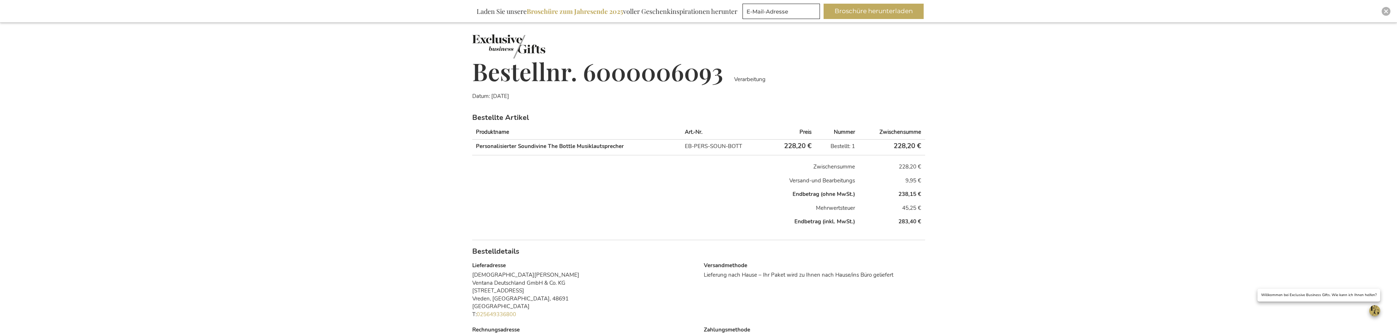
click at [0, 111] on div "Konto Institutionen Währung Euro DKK - Dänische Krone PLN - Polnischer Zloty" at bounding box center [698, 214] width 1397 height 383
